Goal: Navigation & Orientation: Find specific page/section

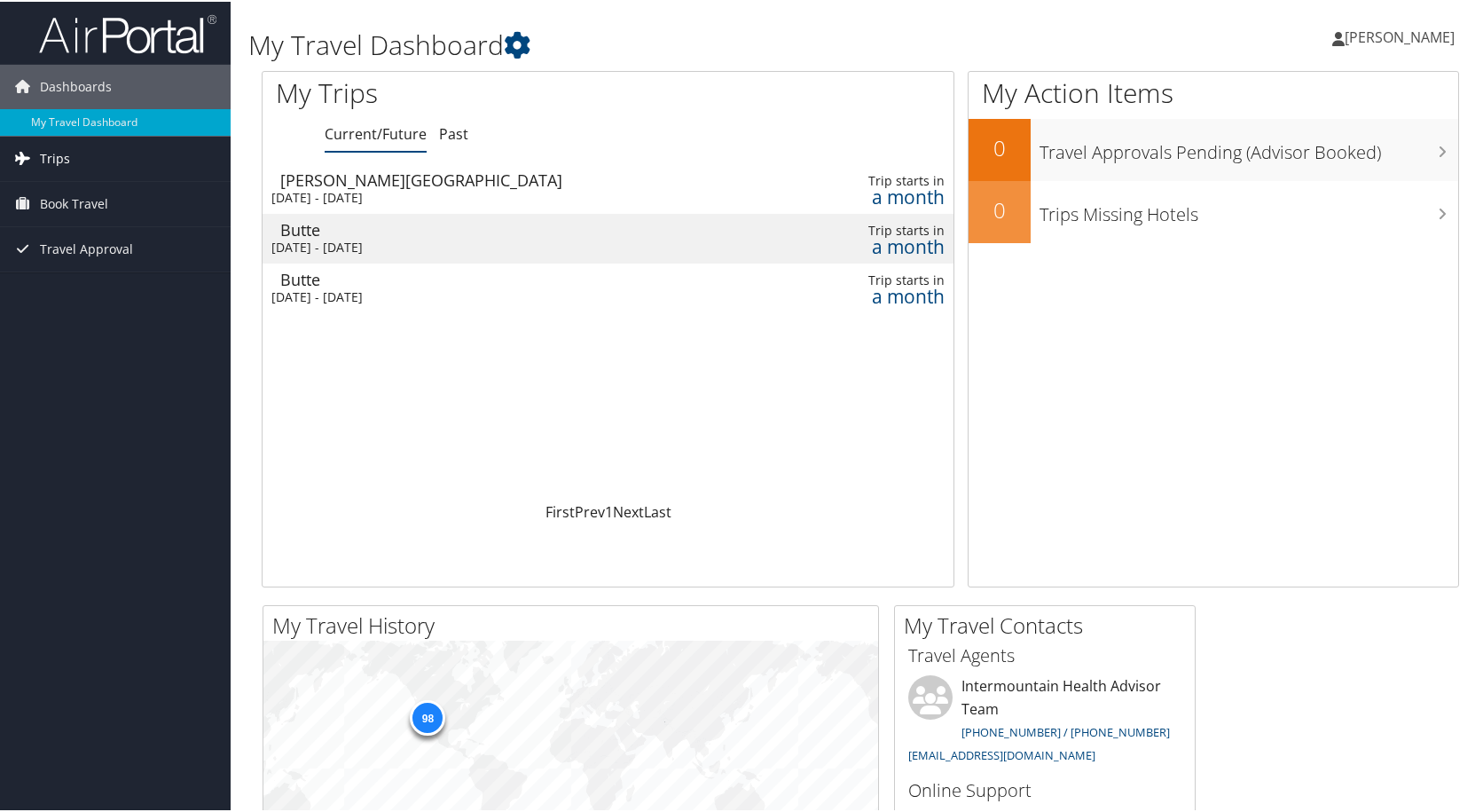
click at [43, 152] on span "Trips" at bounding box center [55, 156] width 30 height 44
click at [42, 191] on link "Current/Future Trips" at bounding box center [115, 192] width 230 height 26
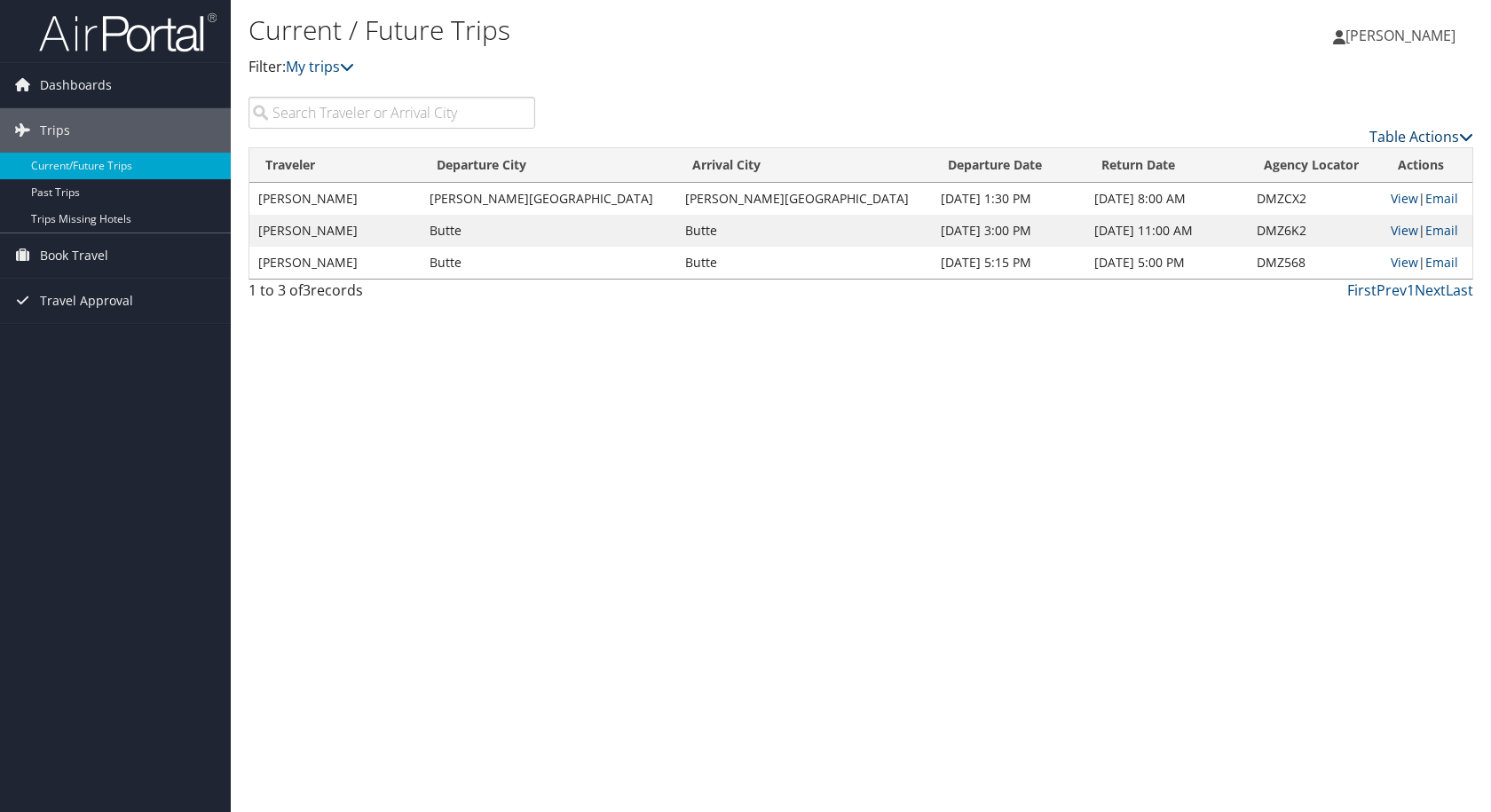
click at [1468, 132] on icon at bounding box center [1465, 136] width 14 height 14
click at [1265, 339] on div at bounding box center [746, 406] width 1491 height 812
click at [1390, 200] on link "View" at bounding box center [1404, 198] width 27 height 17
click at [75, 256] on span "Book Travel" at bounding box center [75, 255] width 69 height 44
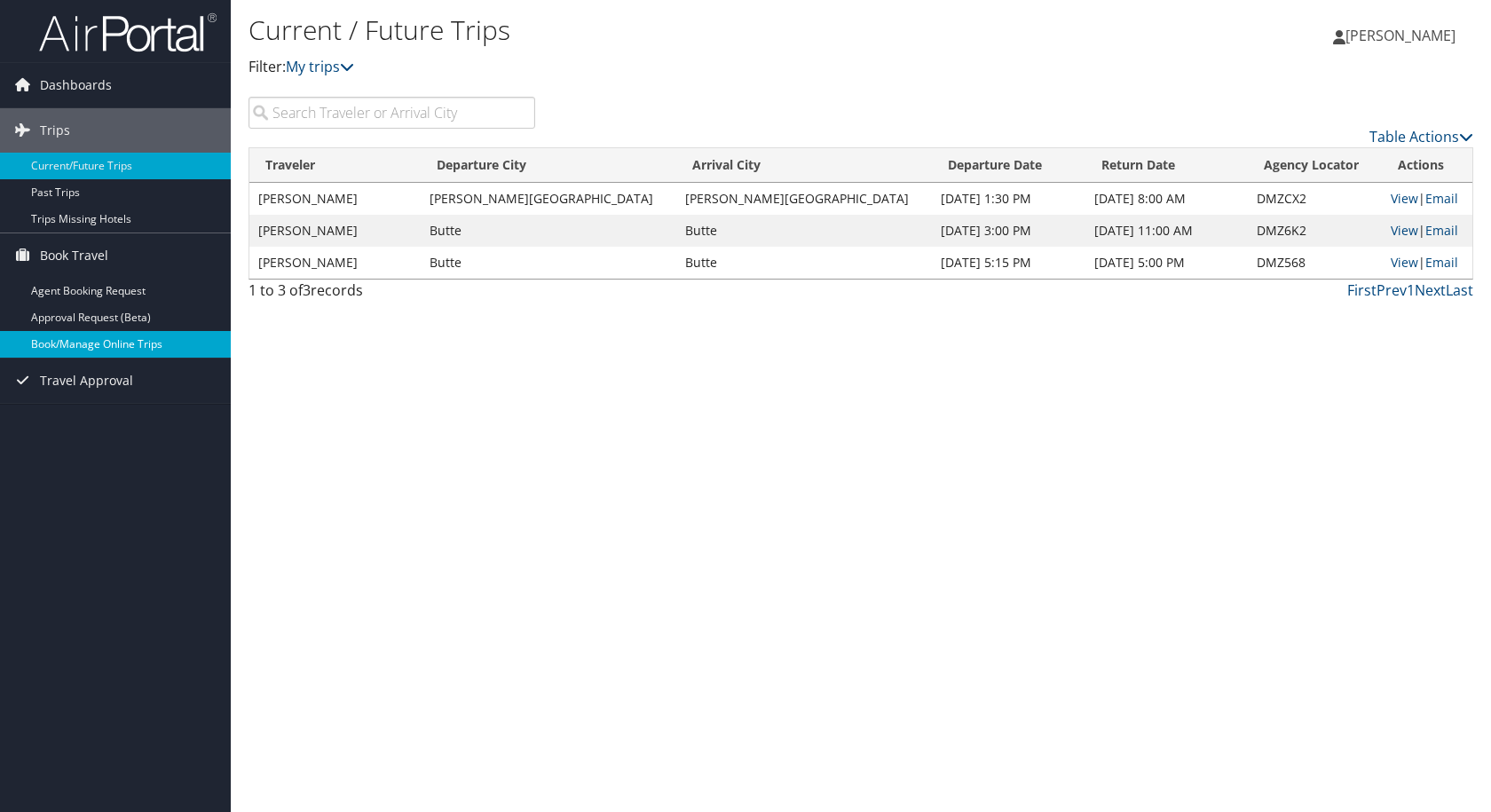
click at [92, 341] on link "Book/Manage Online Trips" at bounding box center [115, 343] width 231 height 26
